Goal: Task Accomplishment & Management: Complete application form

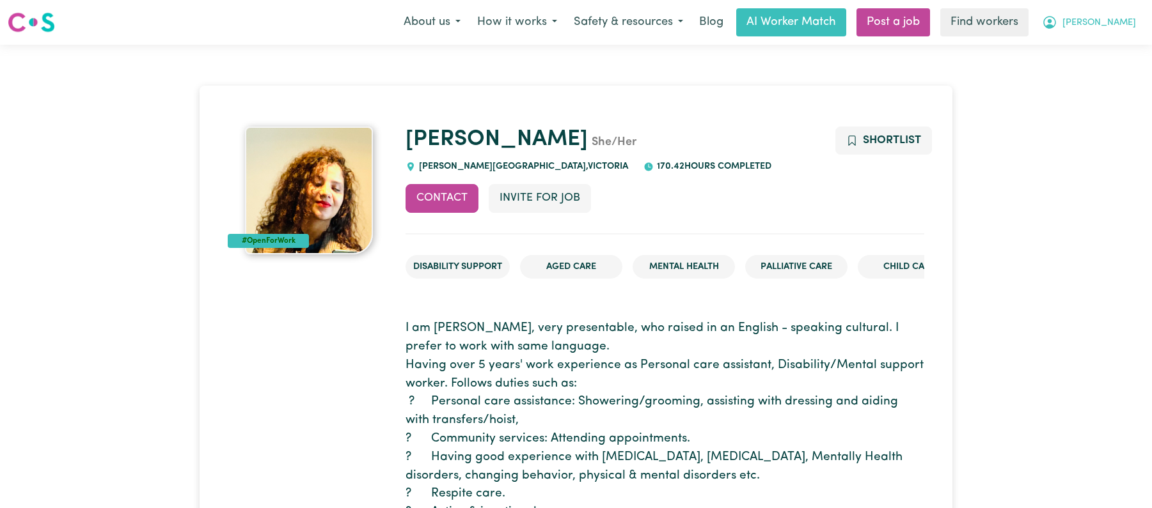
click at [1122, 26] on span "[PERSON_NAME]" at bounding box center [1099, 23] width 74 height 14
click at [1098, 45] on link "My Dashboard" at bounding box center [1092, 50] width 101 height 24
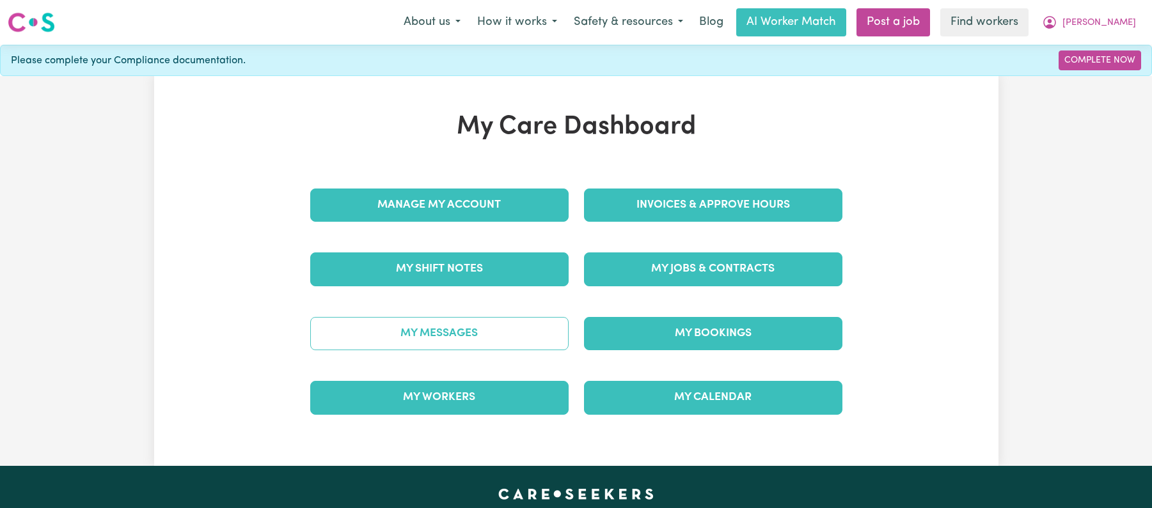
click at [504, 336] on link "My Messages" at bounding box center [439, 333] width 258 height 33
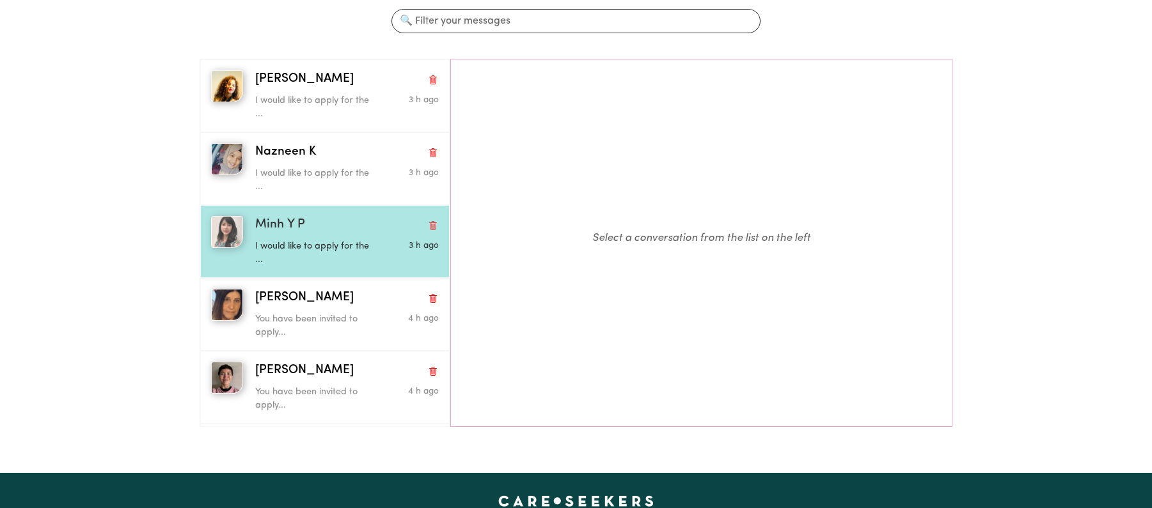
click at [343, 249] on p "I would like to apply for the ..." at bounding box center [316, 253] width 123 height 27
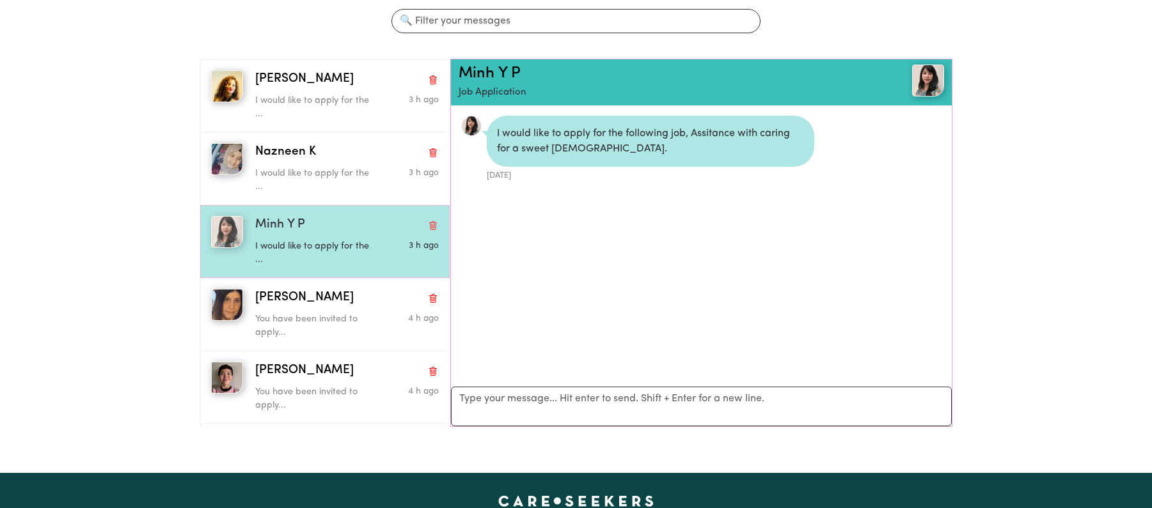
scroll to position [17, 0]
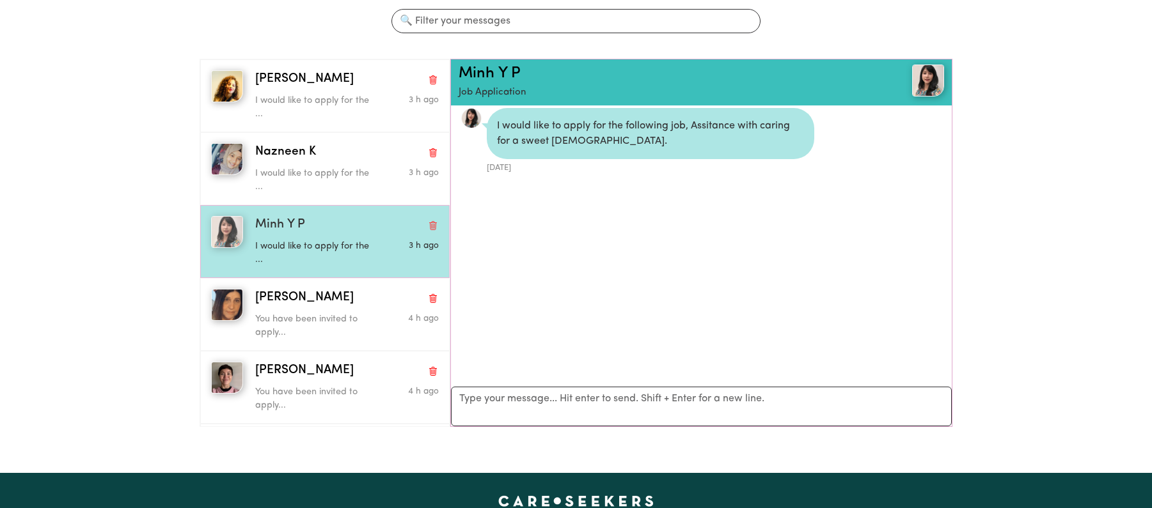
click at [228, 233] on img "button" at bounding box center [227, 232] width 32 height 32
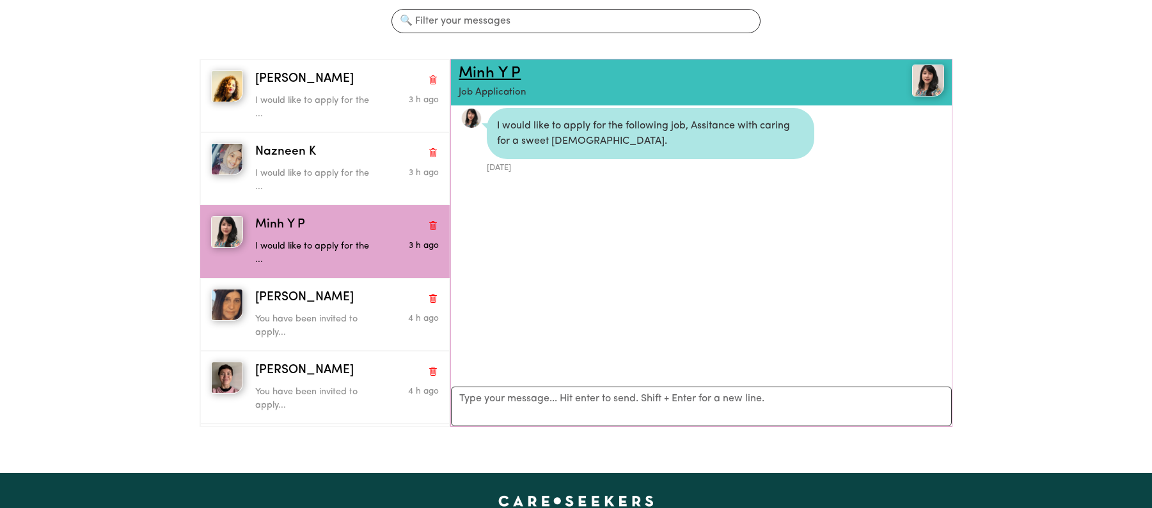
click at [473, 75] on link "Minh Y P" at bounding box center [489, 73] width 62 height 15
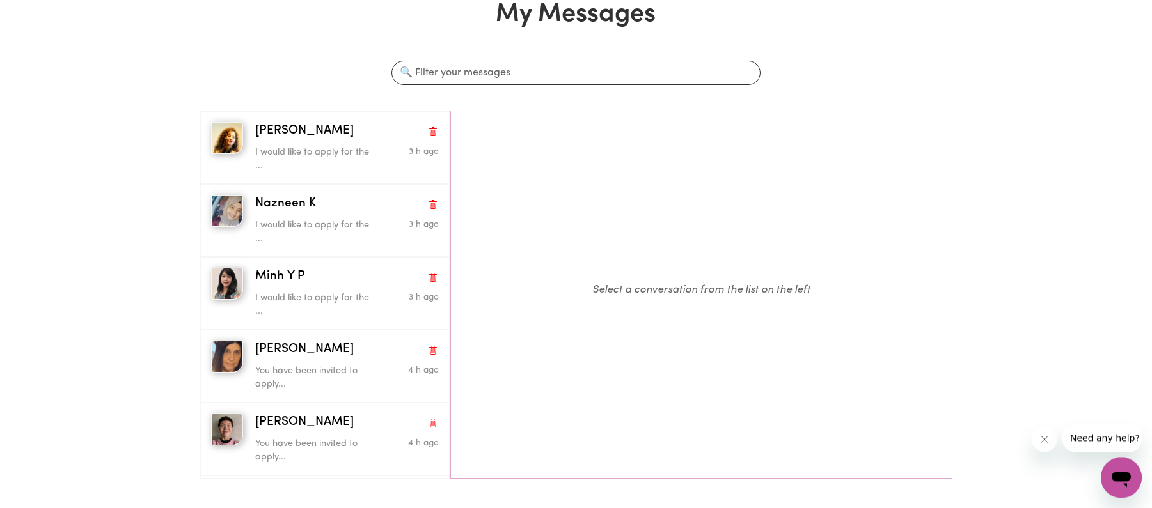
scroll to position [143, 0]
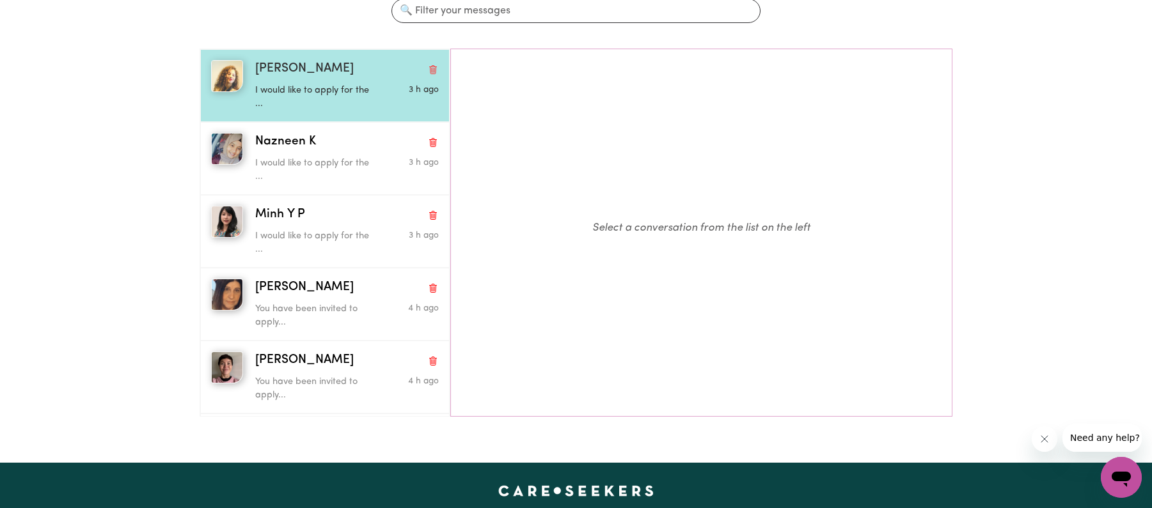
click at [338, 94] on p "I would like to apply for the ..." at bounding box center [316, 97] width 123 height 27
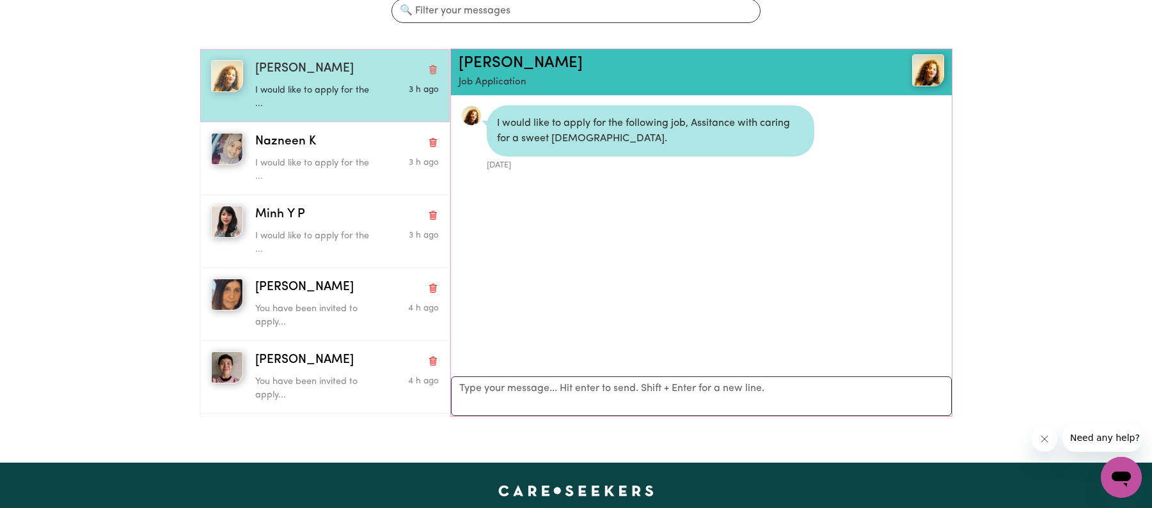
scroll to position [17, 0]
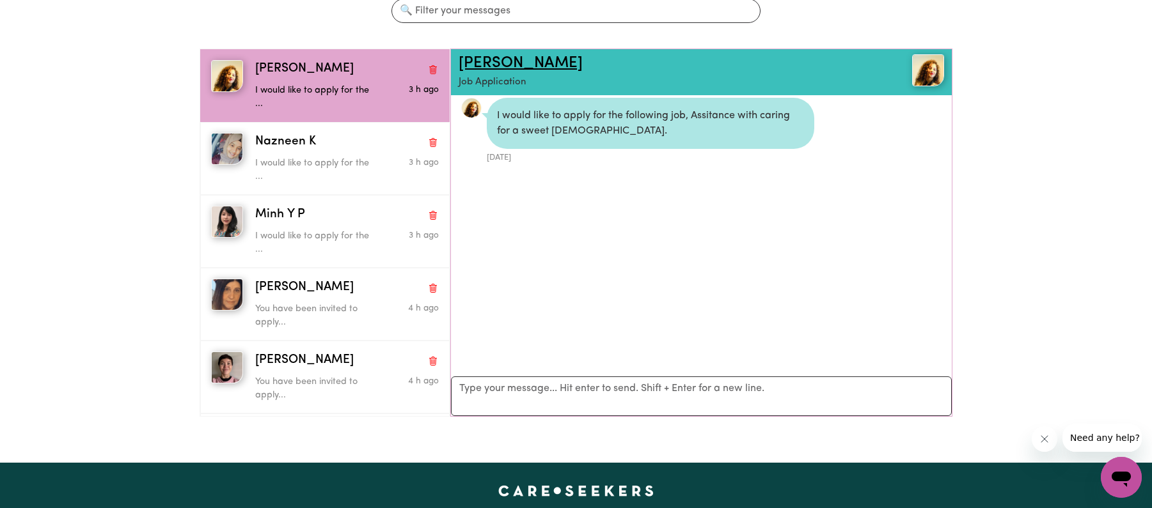
click at [479, 68] on link "[PERSON_NAME]" at bounding box center [520, 63] width 124 height 15
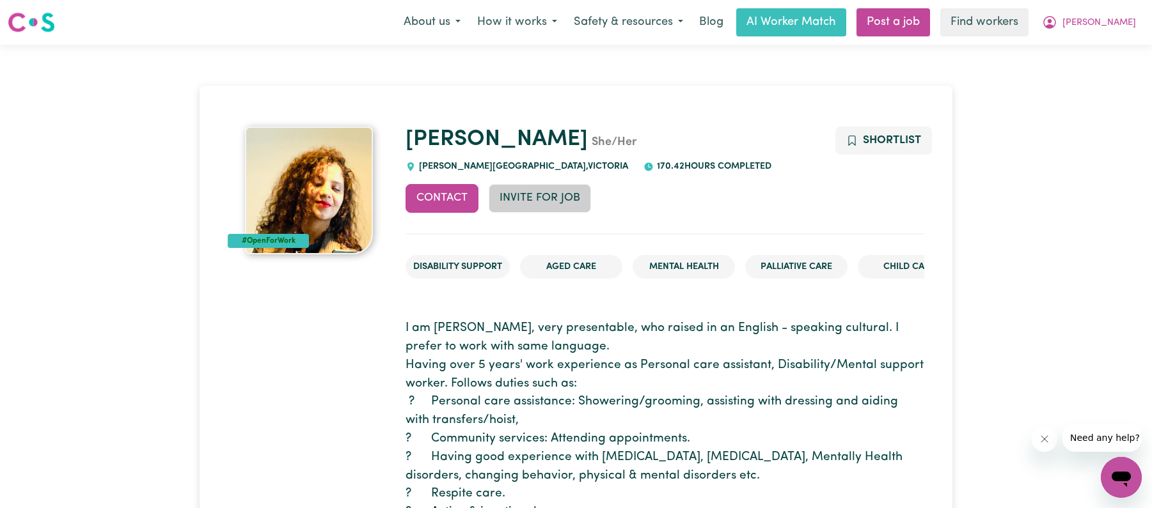
click at [547, 203] on button "Invite for Job" at bounding box center [540, 198] width 102 height 28
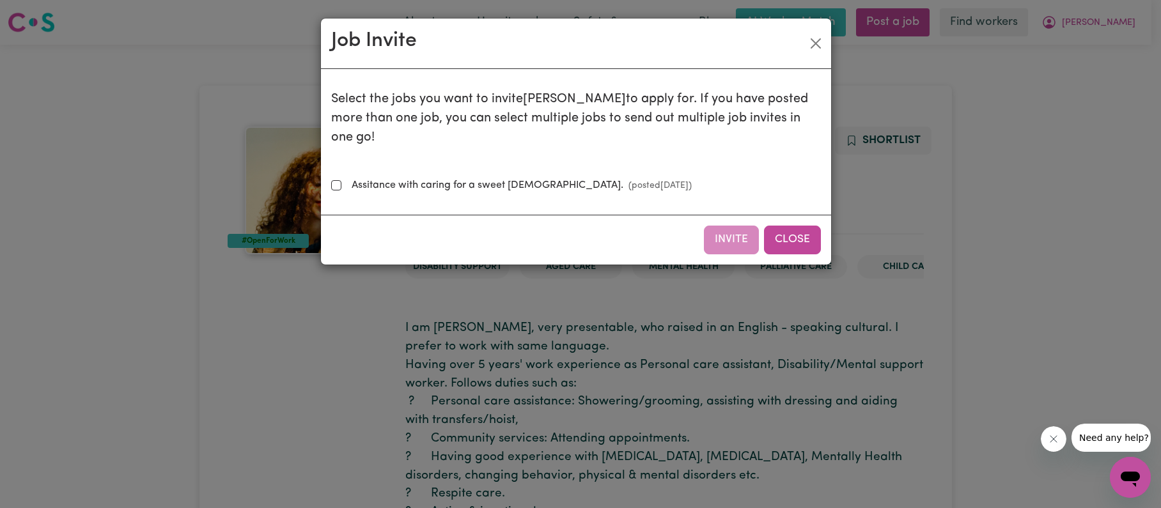
click at [788, 226] on button "Close" at bounding box center [792, 240] width 57 height 28
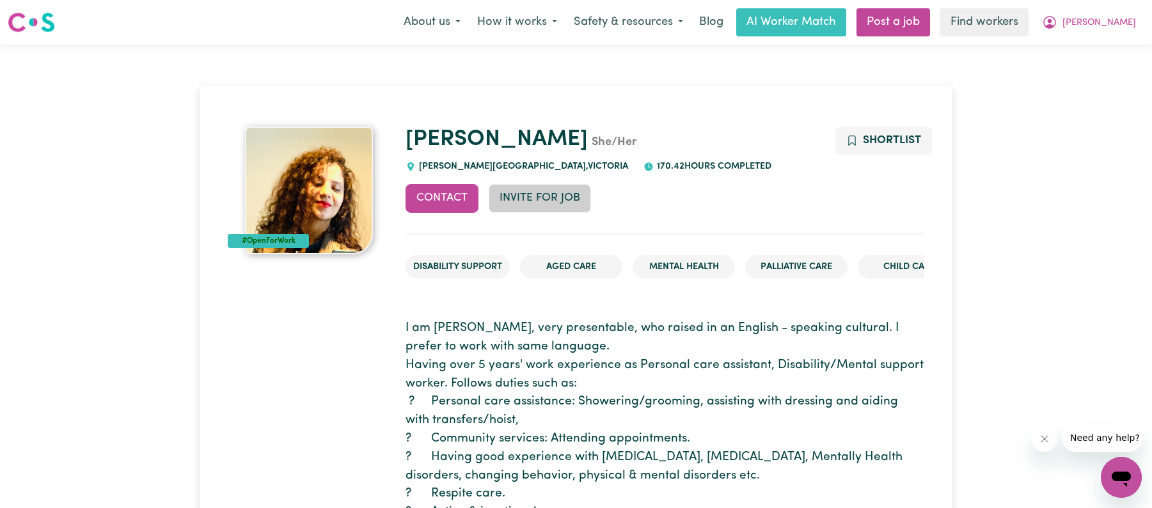
click at [544, 198] on button "Invite for Job" at bounding box center [540, 198] width 102 height 28
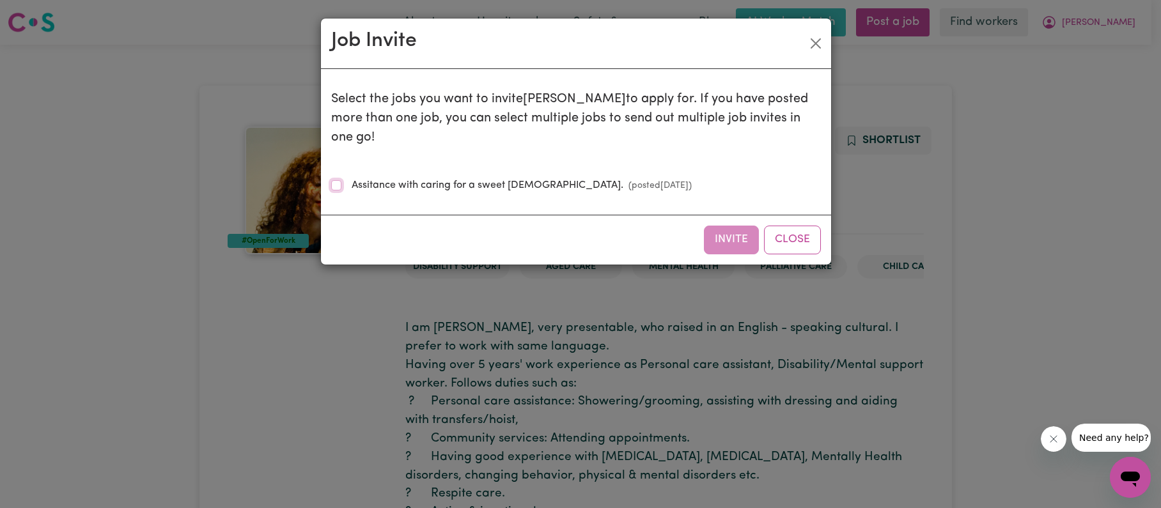
click at [340, 180] on input "Assitance with caring for a sweet [DEMOGRAPHIC_DATA]. (posted [DATE] )" at bounding box center [336, 185] width 10 height 10
checkbox input "true"
click at [740, 226] on button "Invite" at bounding box center [731, 240] width 55 height 28
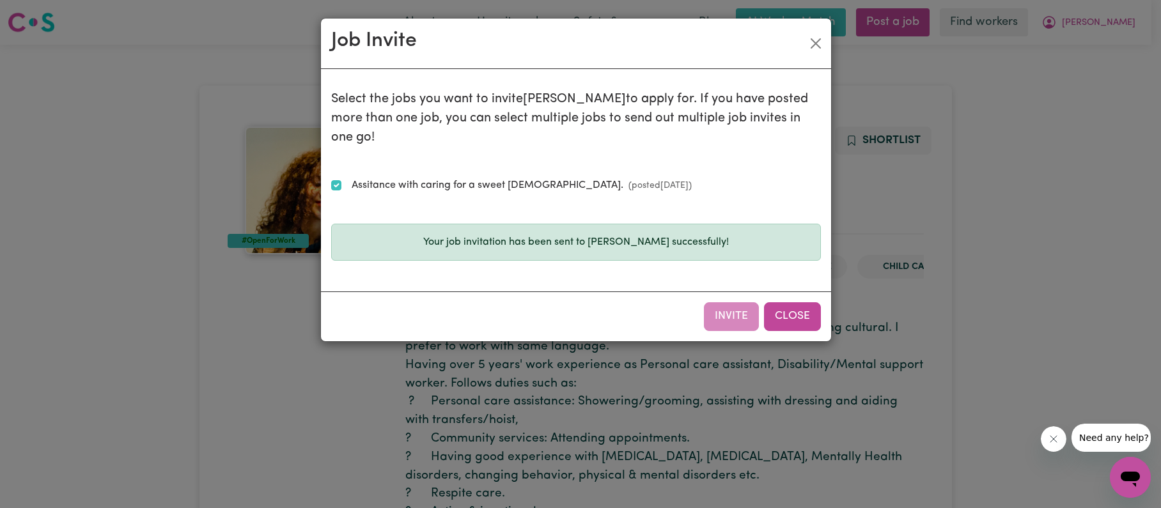
click at [781, 302] on button "Close" at bounding box center [792, 316] width 57 height 28
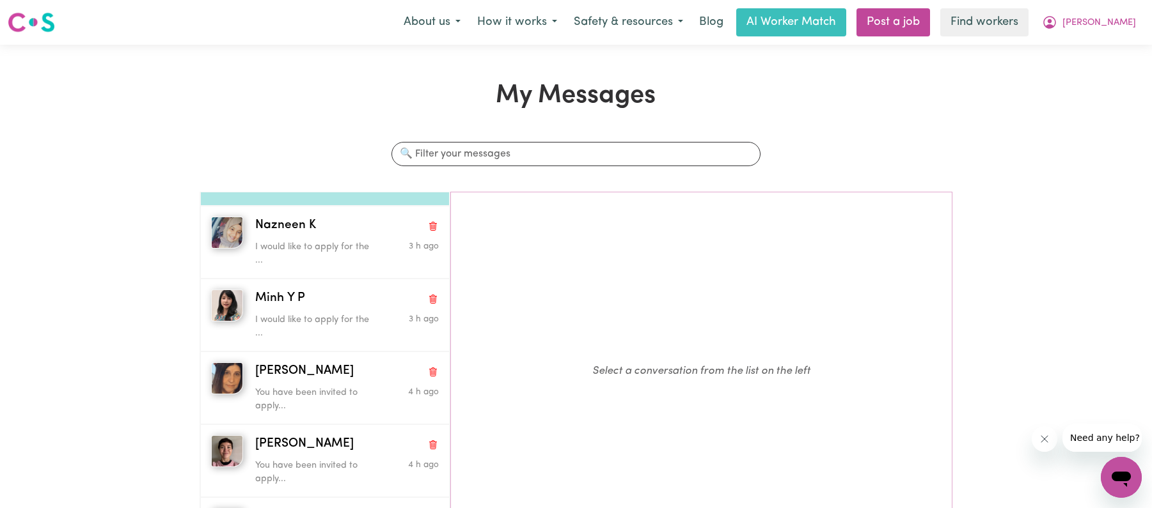
scroll to position [61, 0]
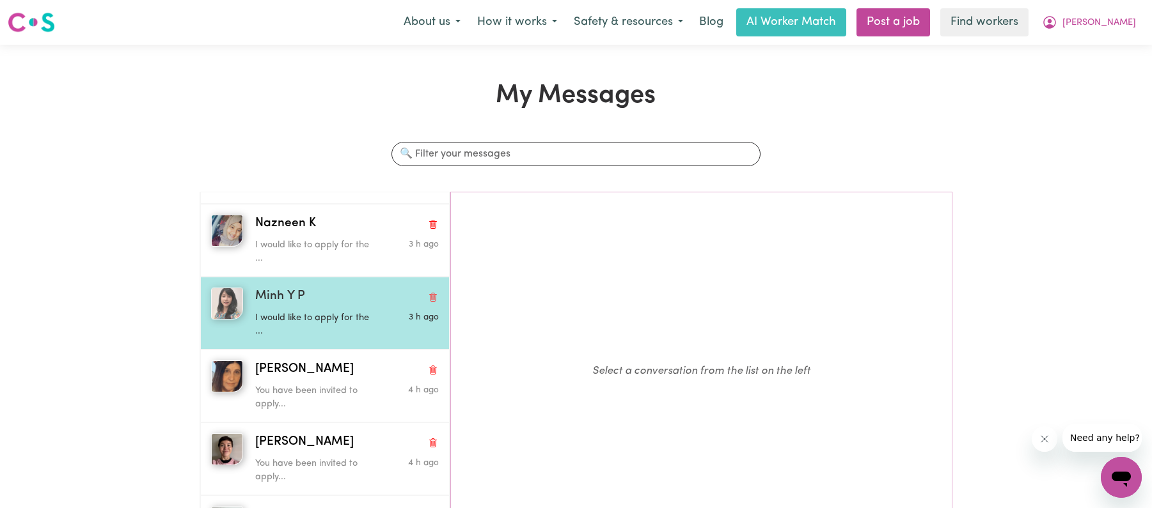
click at [340, 299] on div "Minh Y P" at bounding box center [347, 297] width 184 height 19
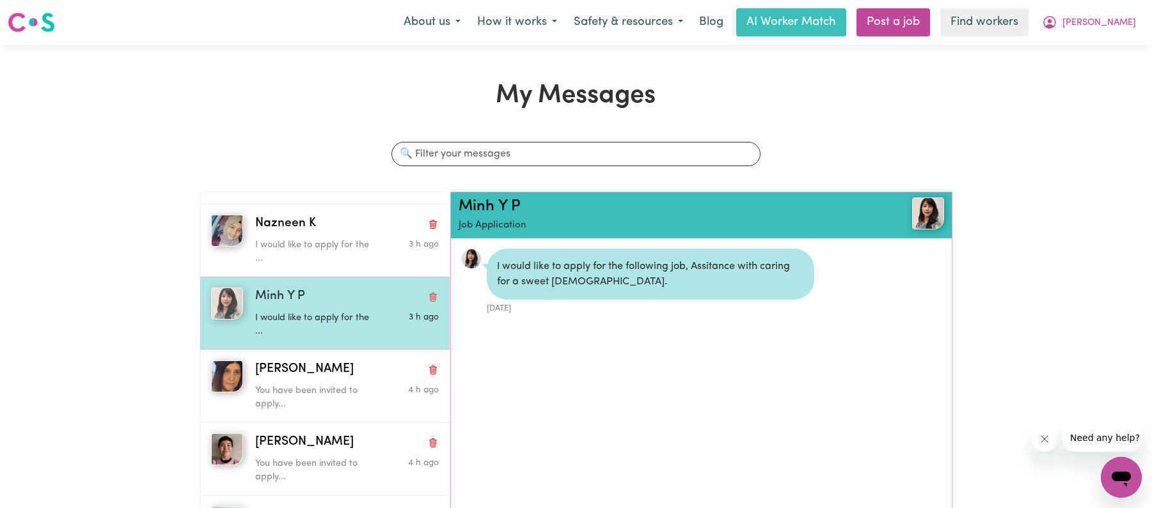
scroll to position [17, 0]
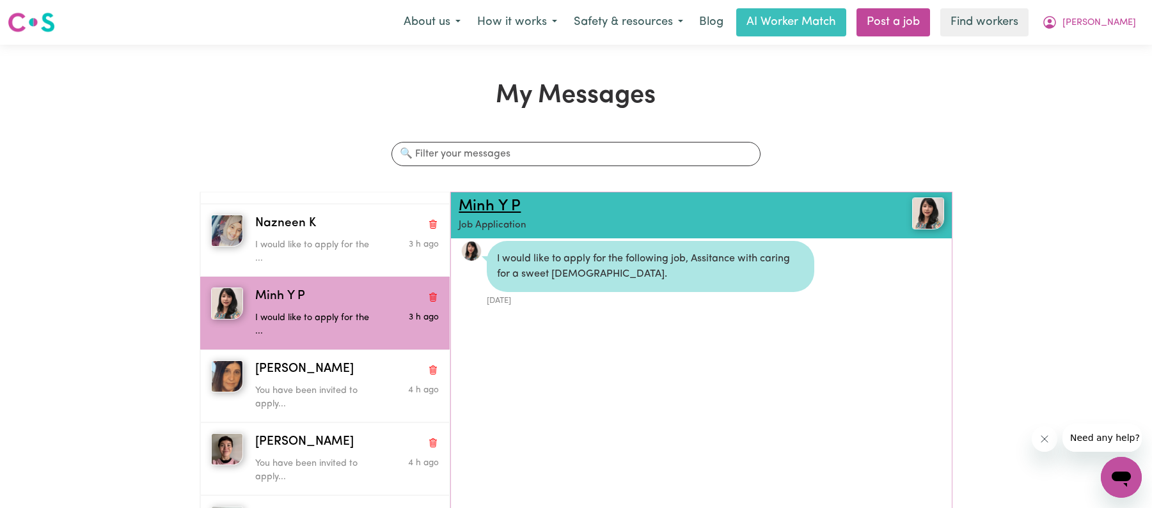
click at [484, 206] on link "Minh Y P" at bounding box center [489, 206] width 62 height 15
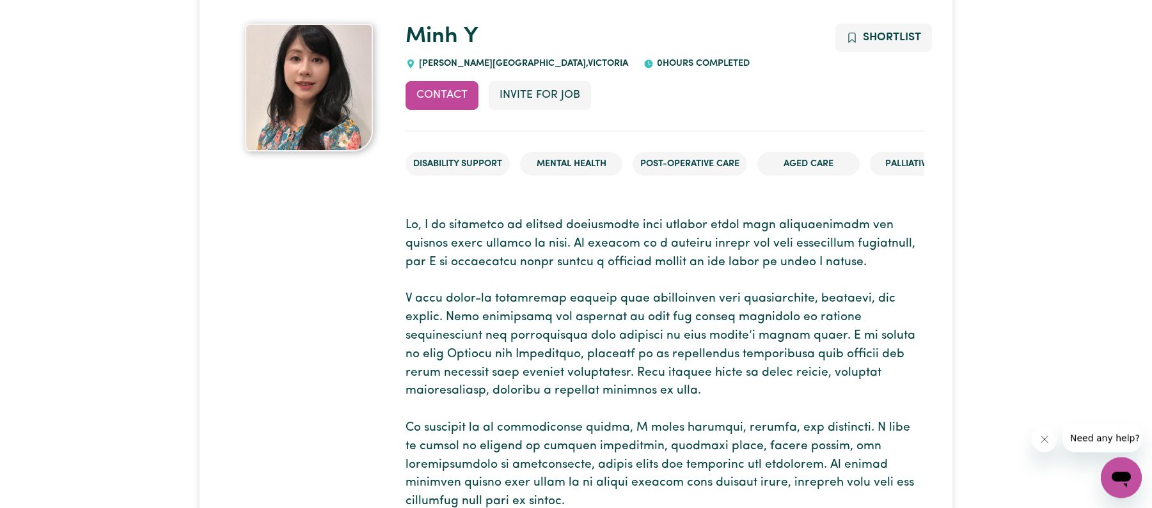
scroll to position [102, 0]
click at [542, 97] on button "Invite for Job" at bounding box center [540, 96] width 102 height 28
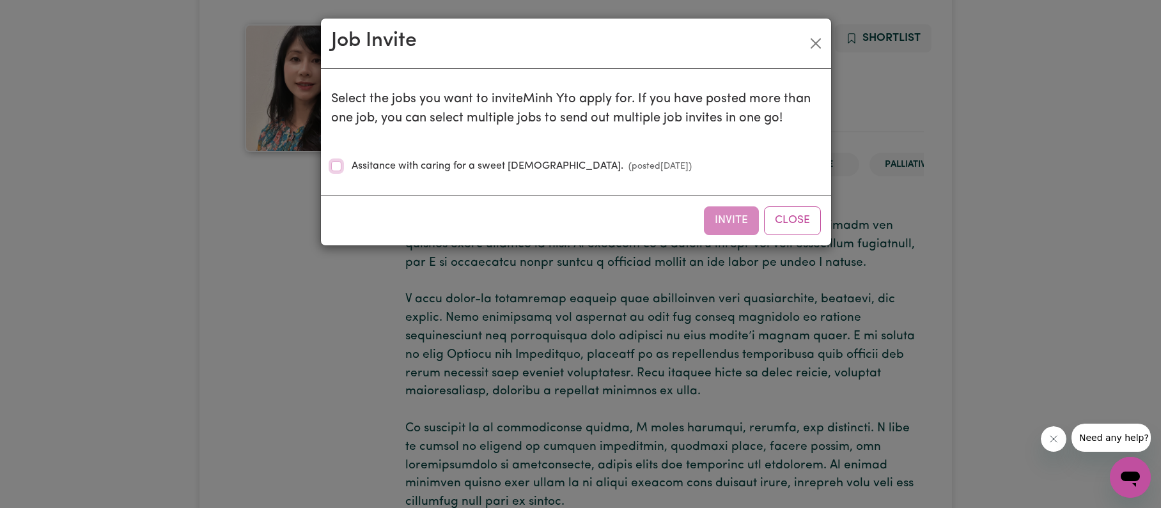
click at [336, 166] on input "Assitance with caring for a sweet [DEMOGRAPHIC_DATA]. (posted [DATE] )" at bounding box center [336, 166] width 10 height 10
checkbox input "true"
click at [753, 223] on button "Invite" at bounding box center [731, 221] width 55 height 28
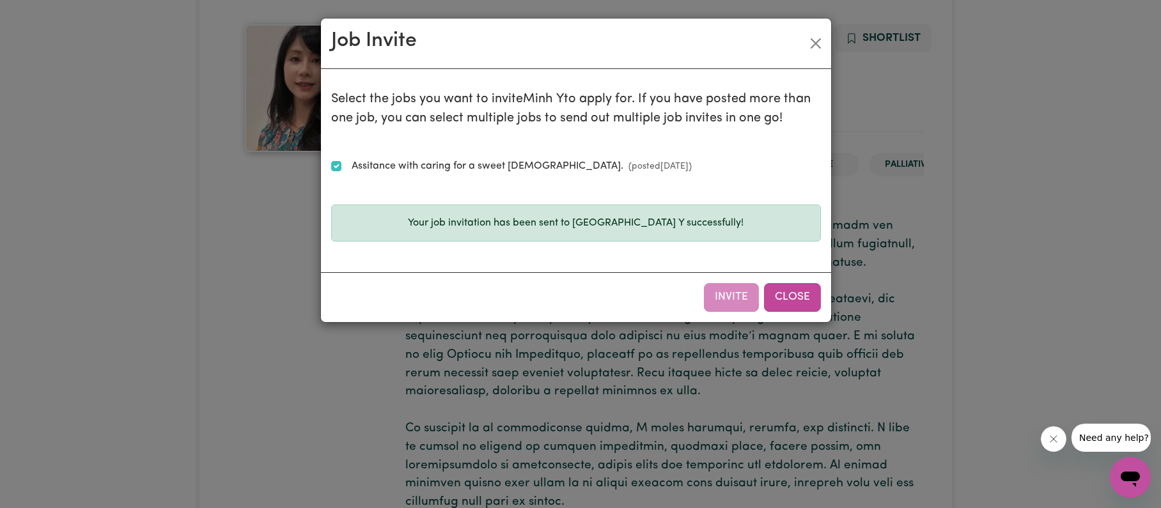
click at [780, 308] on button "Close" at bounding box center [792, 297] width 57 height 28
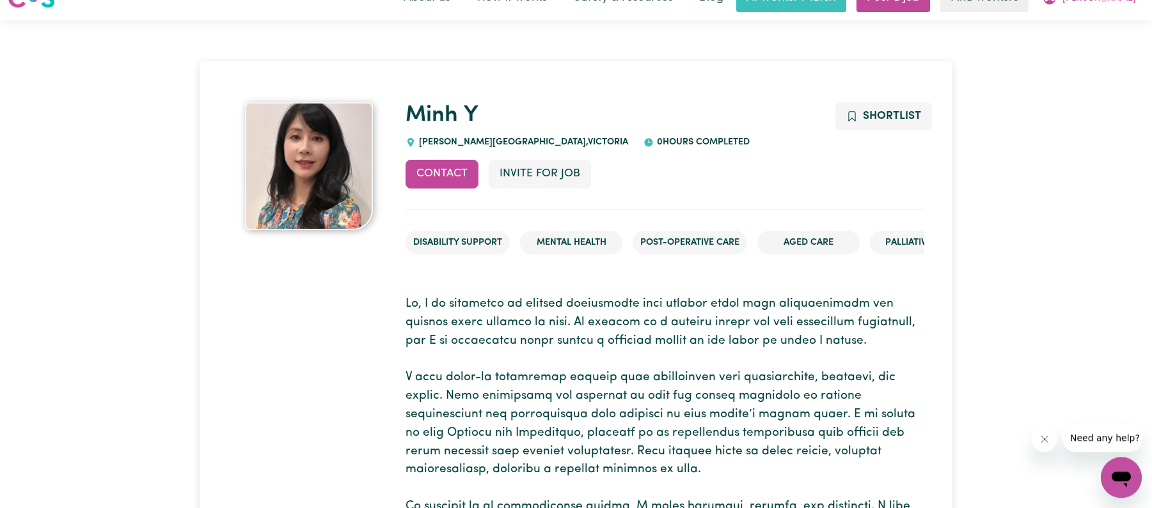
scroll to position [0, 0]
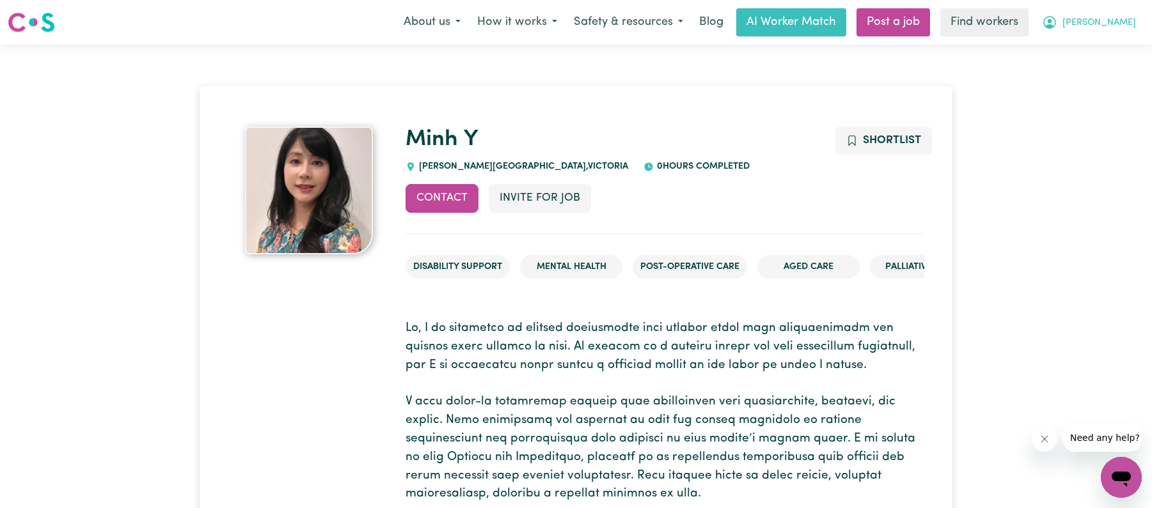
click at [1115, 27] on button "[PERSON_NAME]" at bounding box center [1088, 22] width 111 height 27
click at [1100, 55] on link "My Dashboard" at bounding box center [1092, 50] width 101 height 24
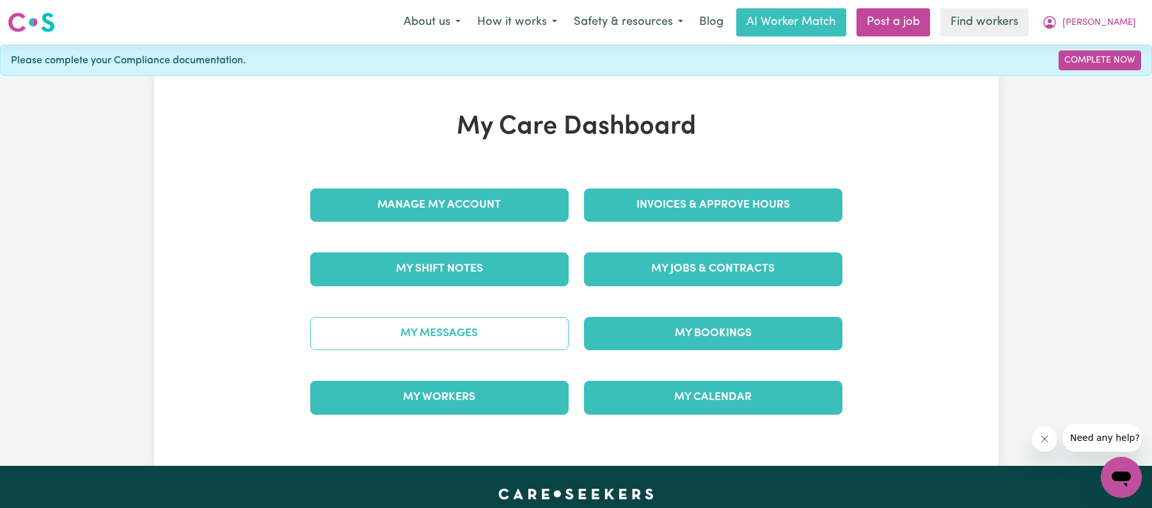
click at [457, 342] on link "My Messages" at bounding box center [439, 333] width 258 height 33
